Goal: Navigation & Orientation: Find specific page/section

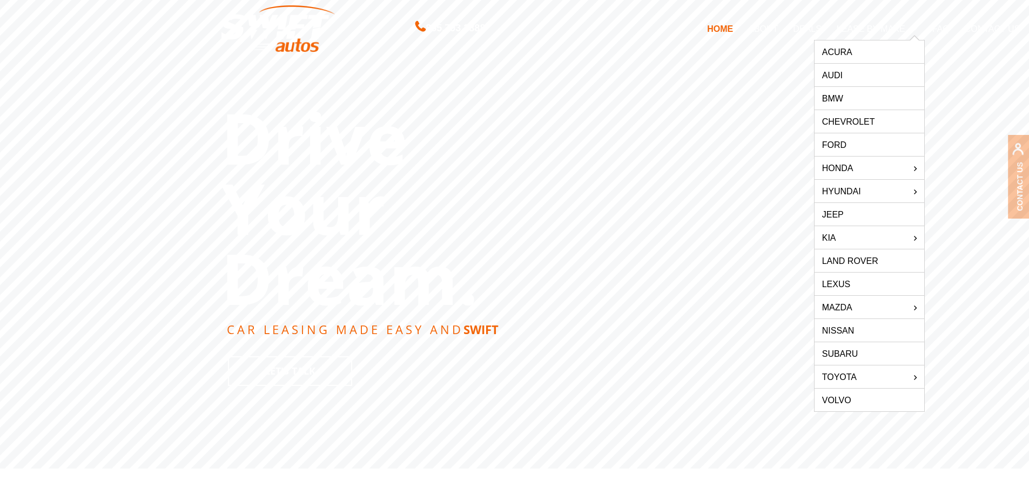
click at [879, 120] on link "Chevrolet" at bounding box center [870, 121] width 110 height 23
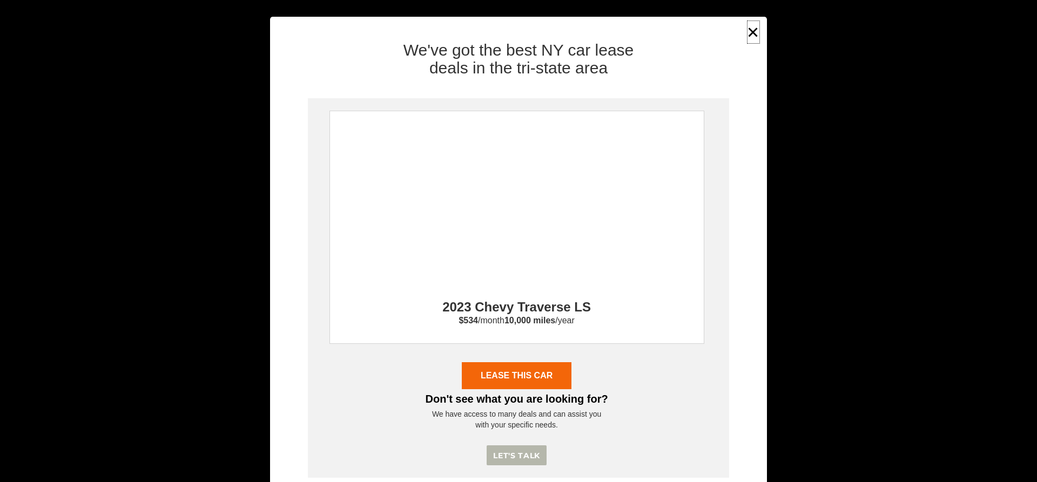
click at [750, 31] on button "×" at bounding box center [754, 32] width 16 height 26
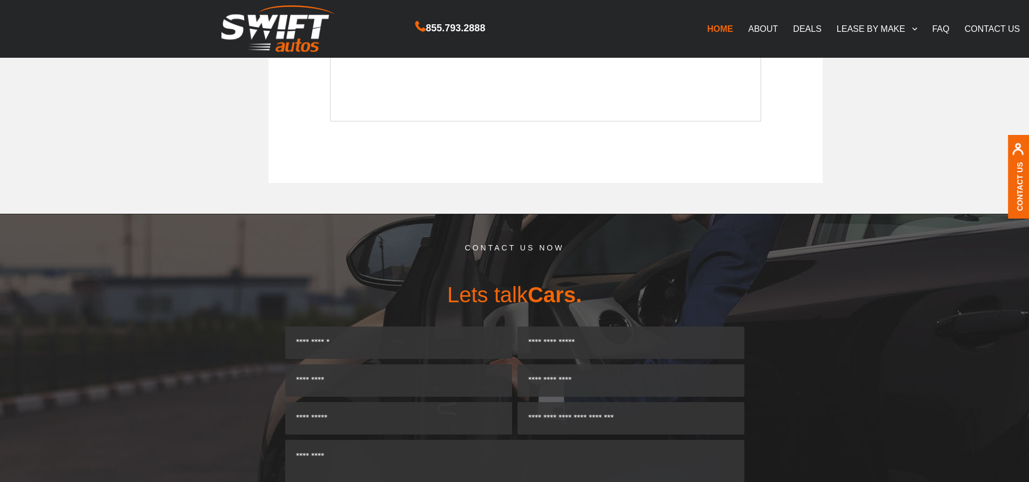
scroll to position [756, 0]
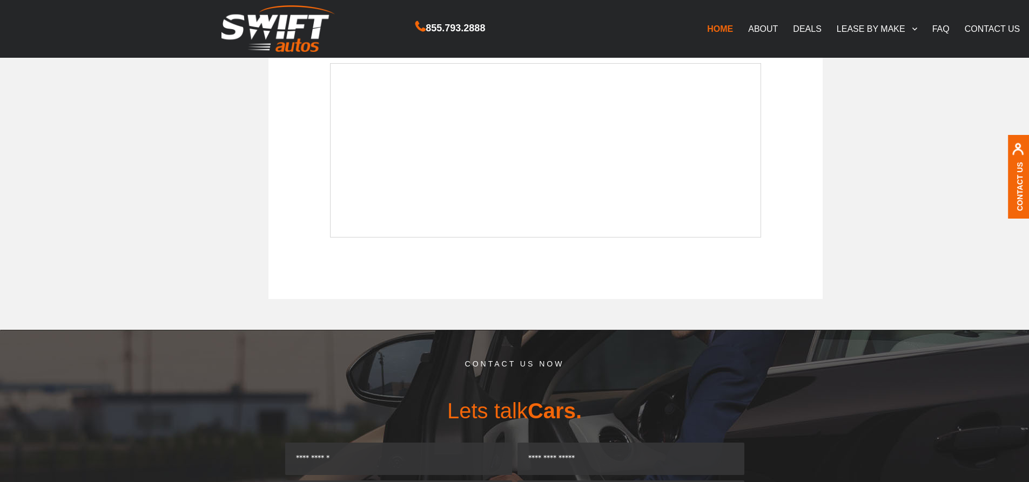
click at [813, 24] on link "DEALS" at bounding box center [807, 28] width 43 height 23
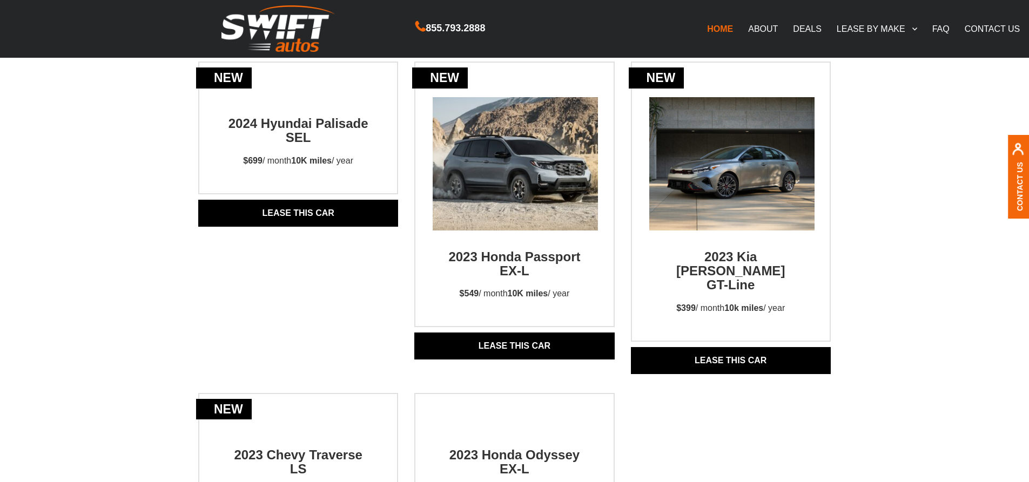
scroll to position [810, 0]
